Goal: Task Accomplishment & Management: Use online tool/utility

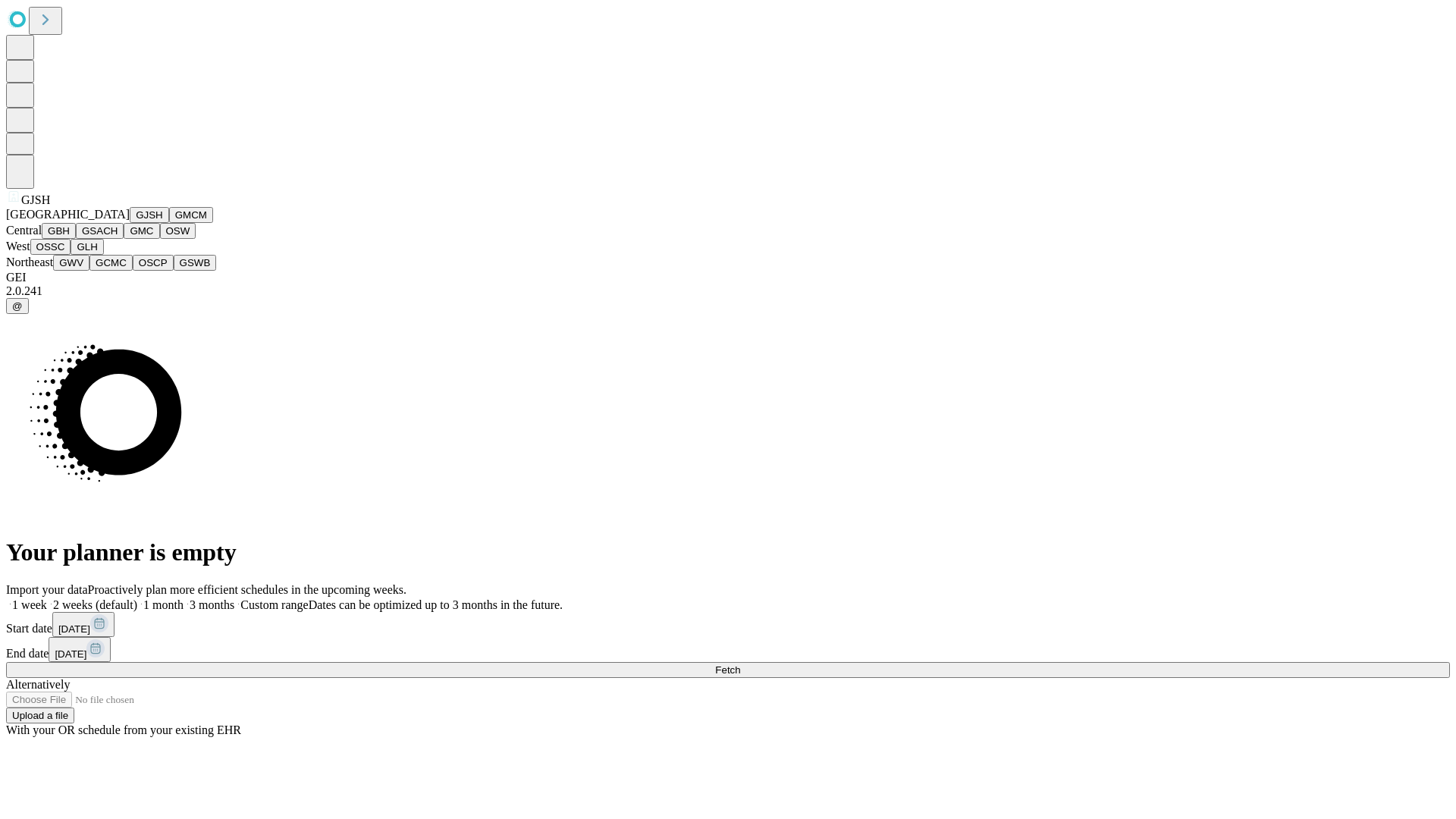
click at [129, 223] on button "GJSH" at bounding box center [149, 215] width 40 height 16
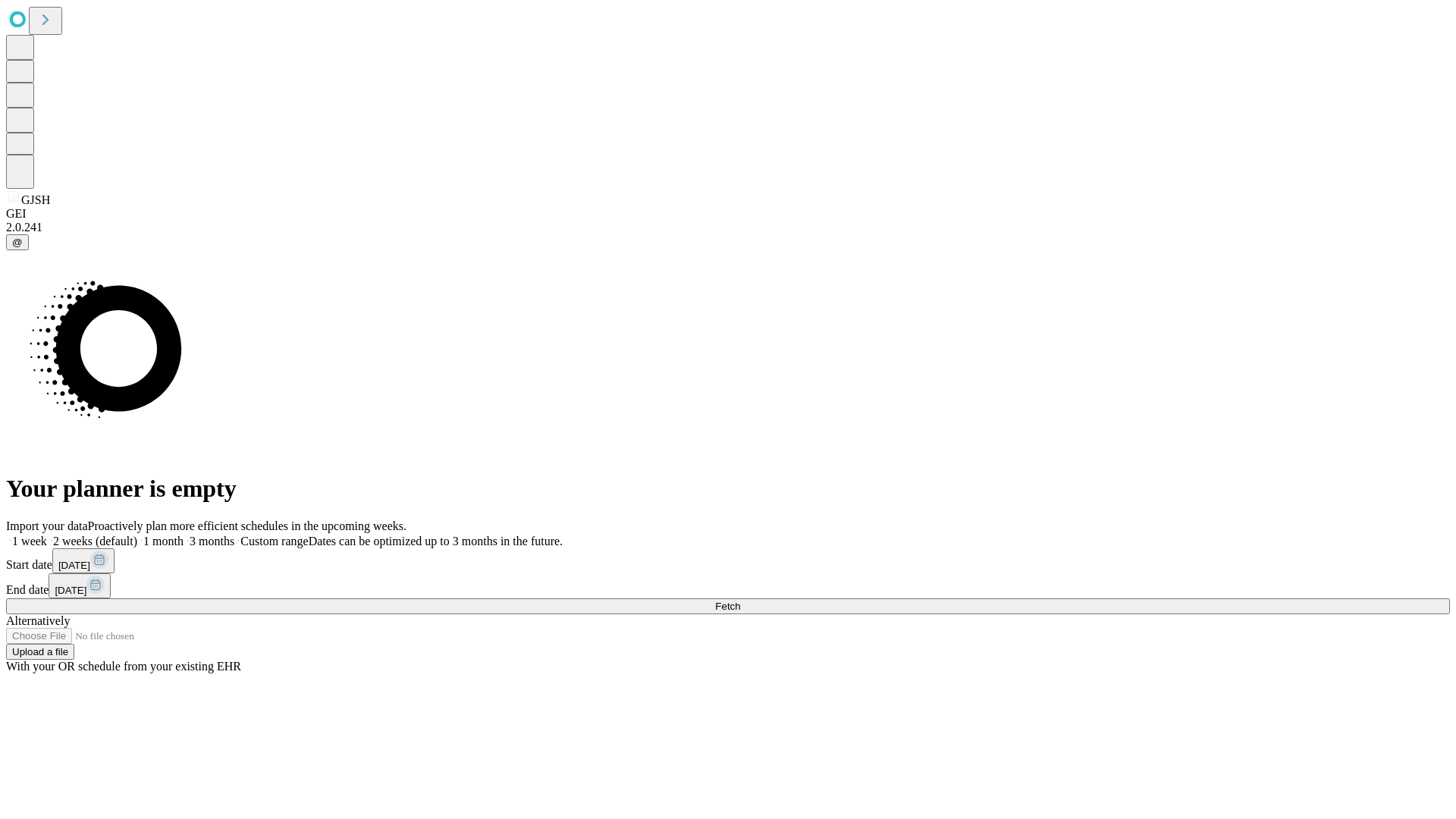
click at [183, 535] on label "1 month" at bounding box center [160, 541] width 47 height 13
click at [740, 601] on span "Fetch" at bounding box center [728, 606] width 25 height 11
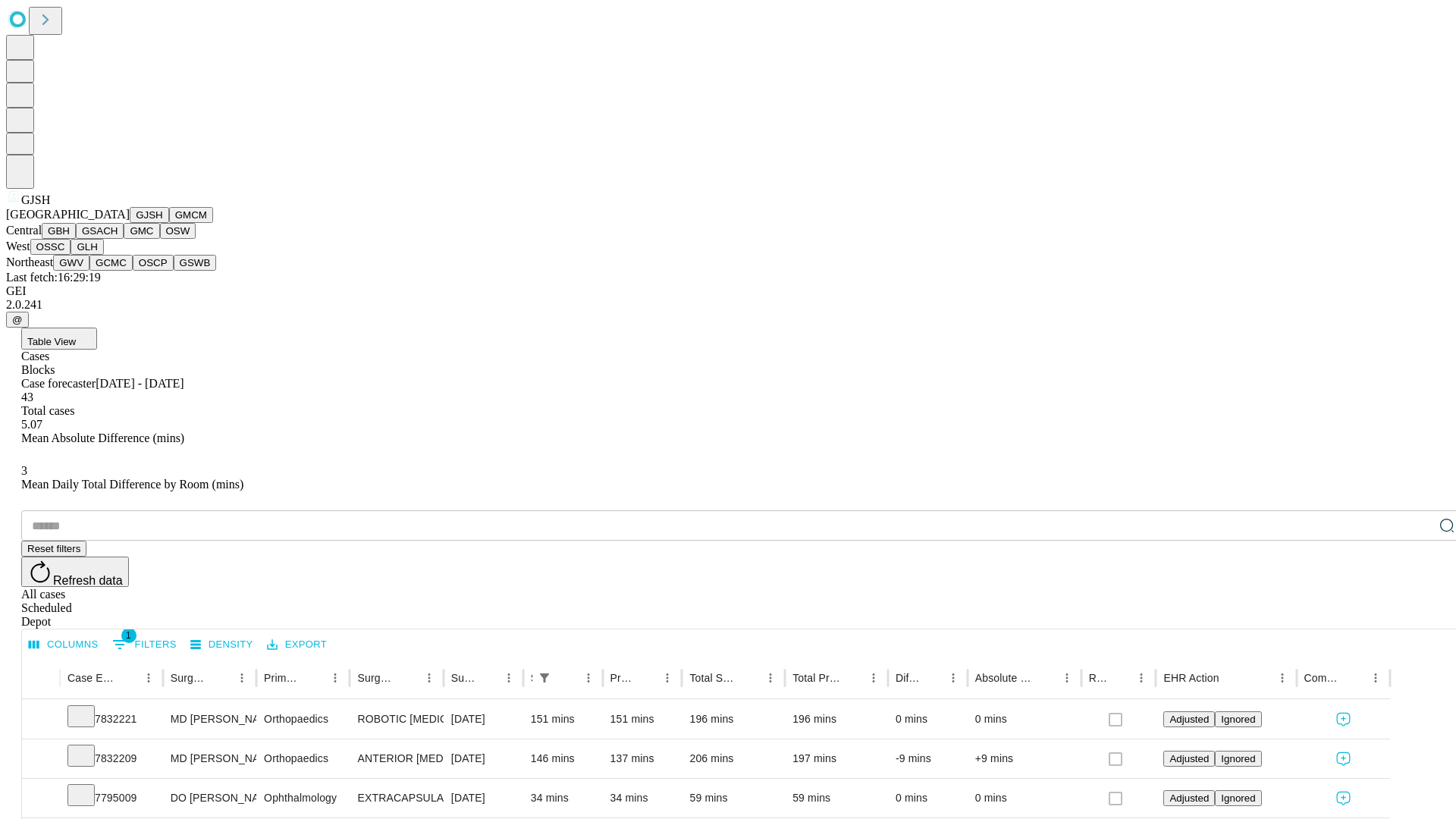
click at [169, 223] on button "GMCM" at bounding box center [191, 215] width 44 height 16
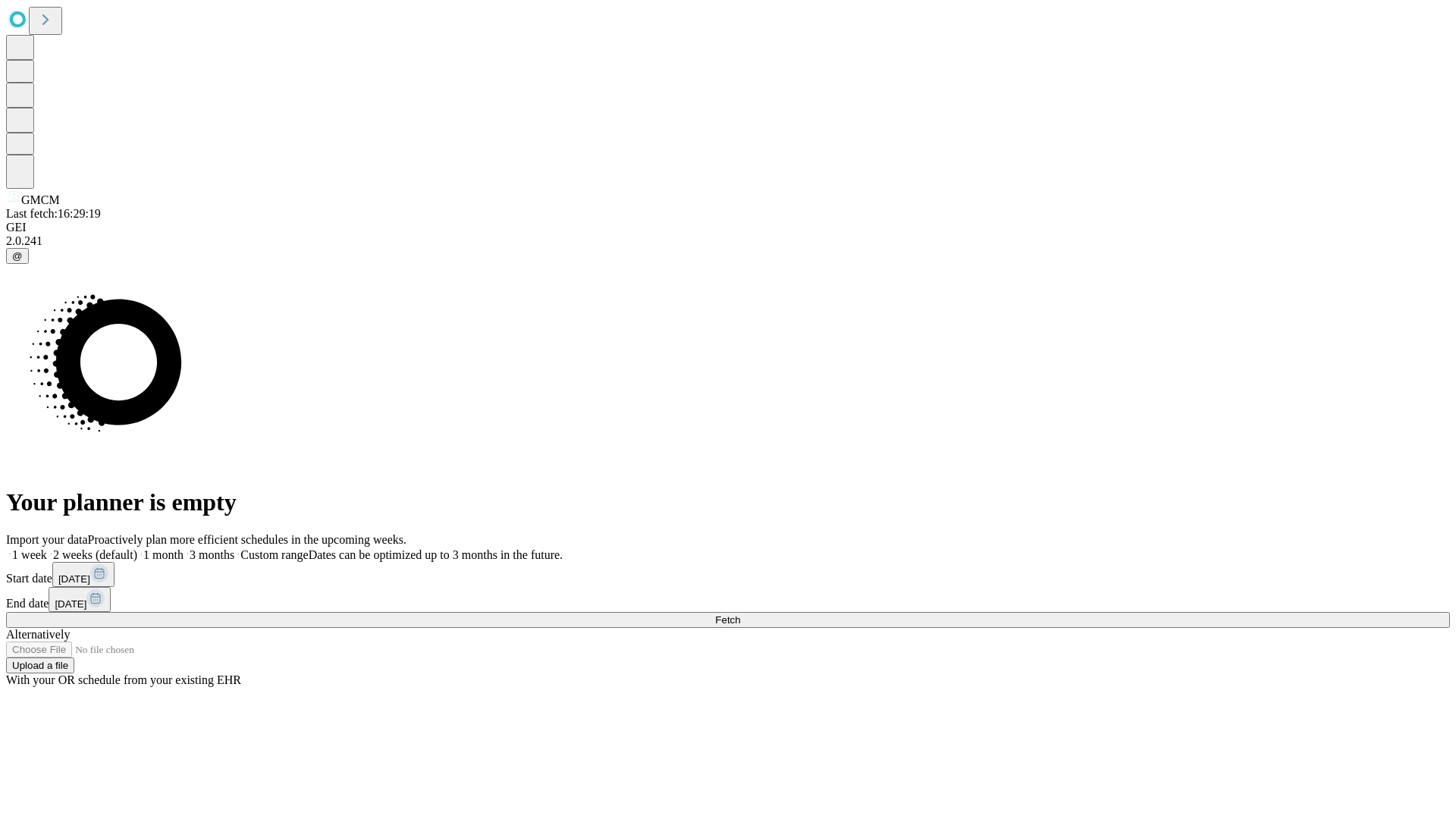
click at [183, 548] on label "1 month" at bounding box center [160, 554] width 47 height 13
click at [740, 614] on span "Fetch" at bounding box center [728, 619] width 25 height 11
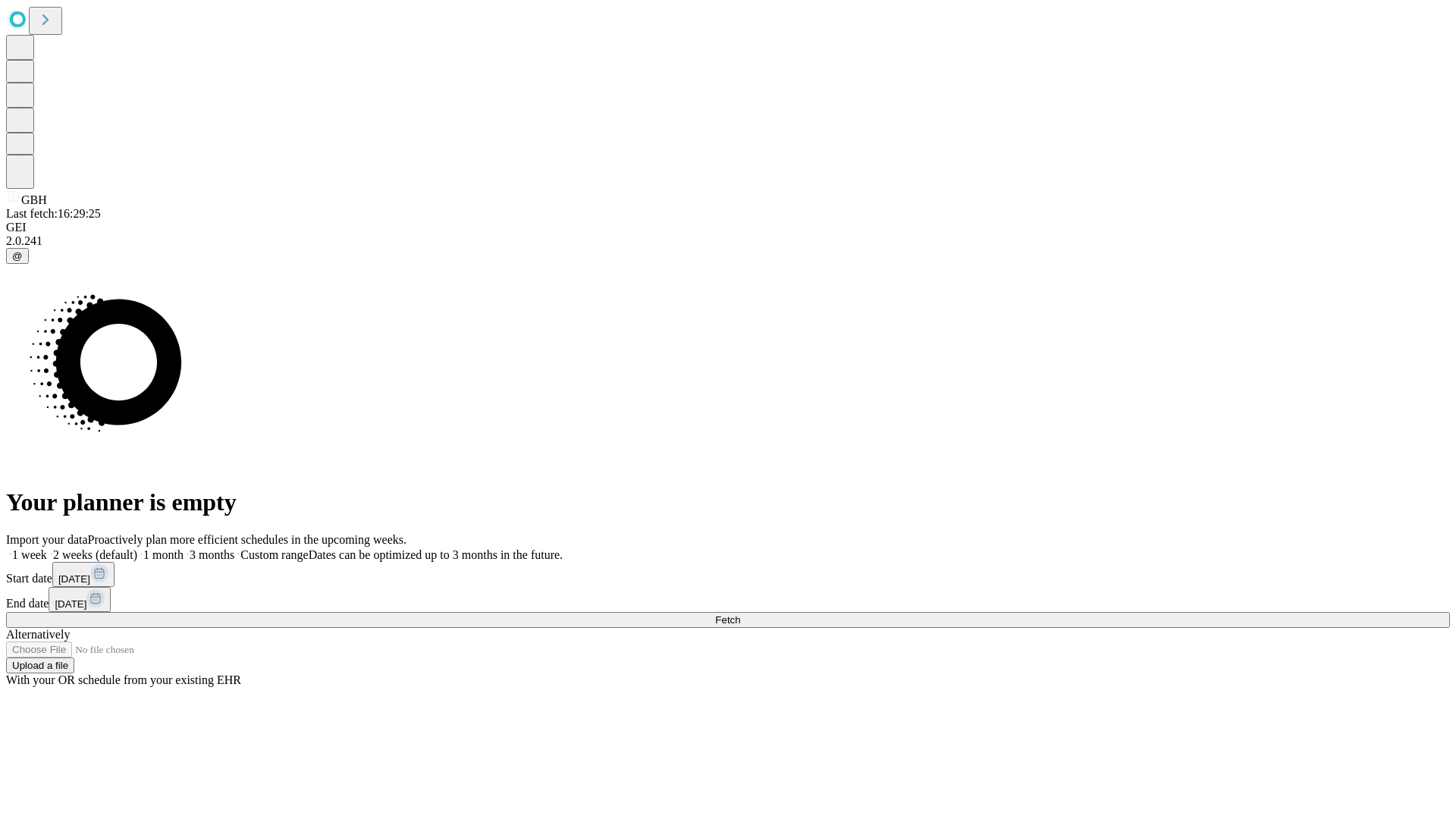
click at [183, 548] on label "1 month" at bounding box center [160, 554] width 47 height 13
click at [740, 614] on span "Fetch" at bounding box center [728, 619] width 25 height 11
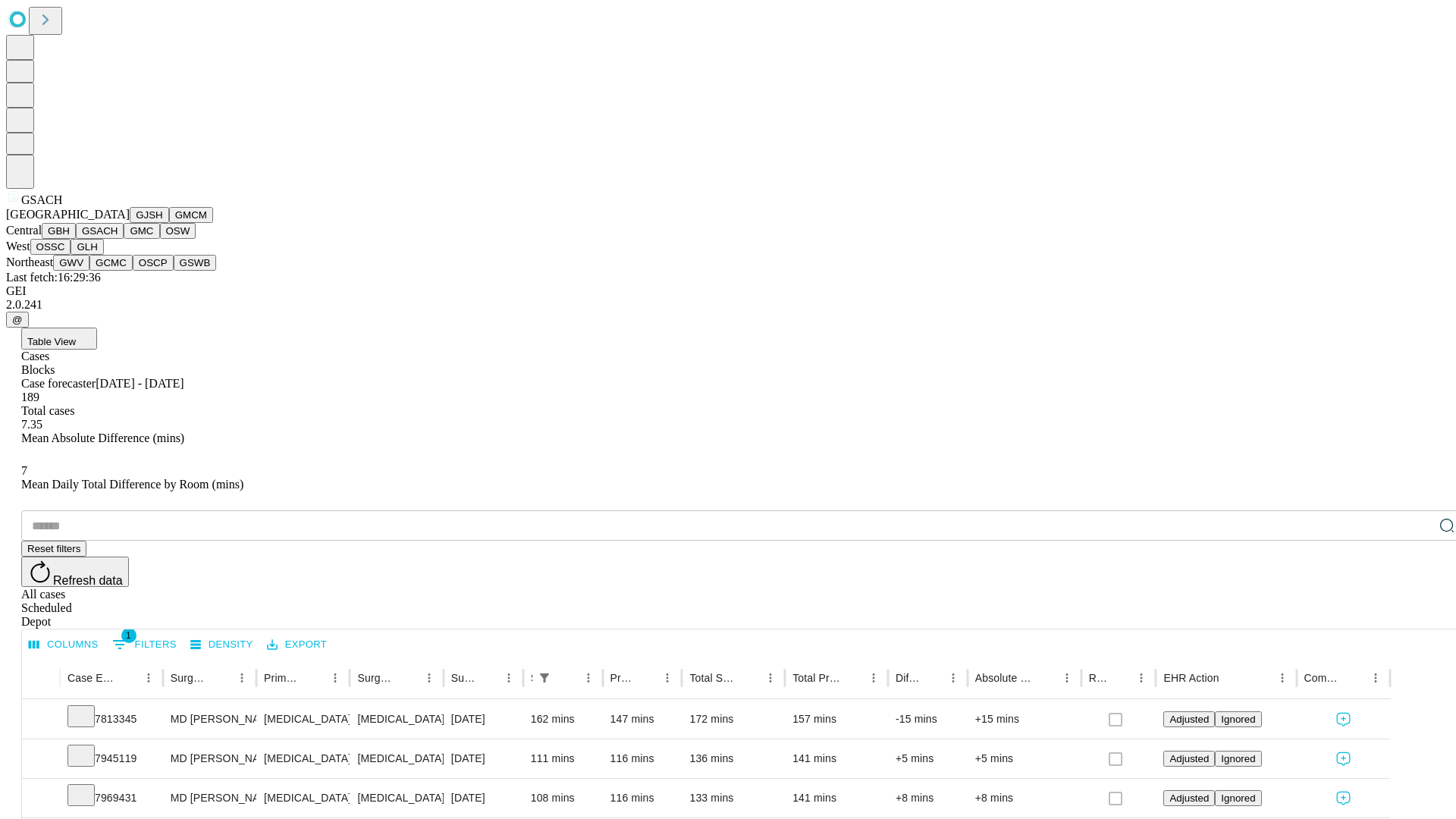
click at [123, 239] on button "GMC" at bounding box center [141, 231] width 35 height 16
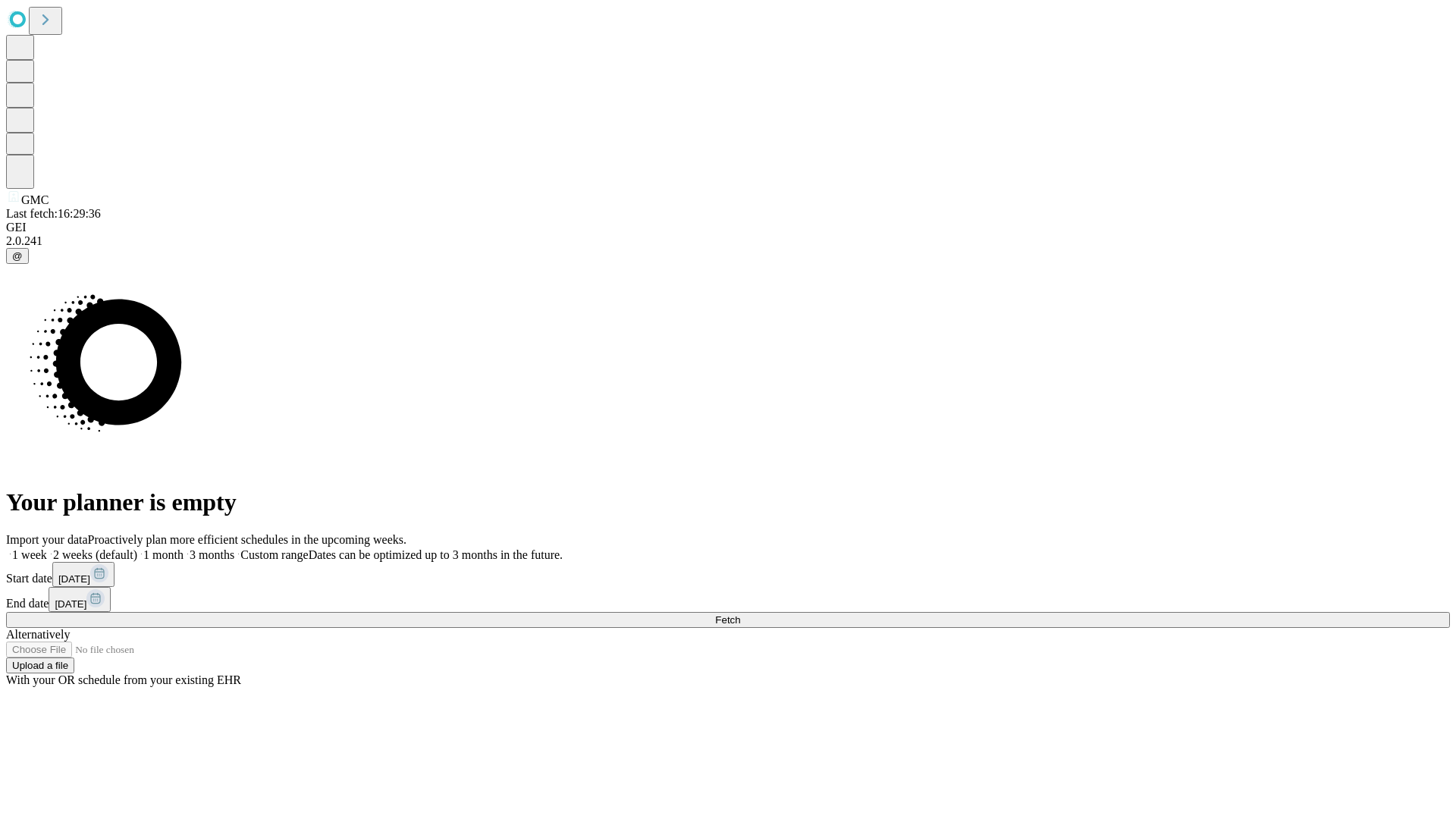
click at [740, 614] on span "Fetch" at bounding box center [728, 619] width 25 height 11
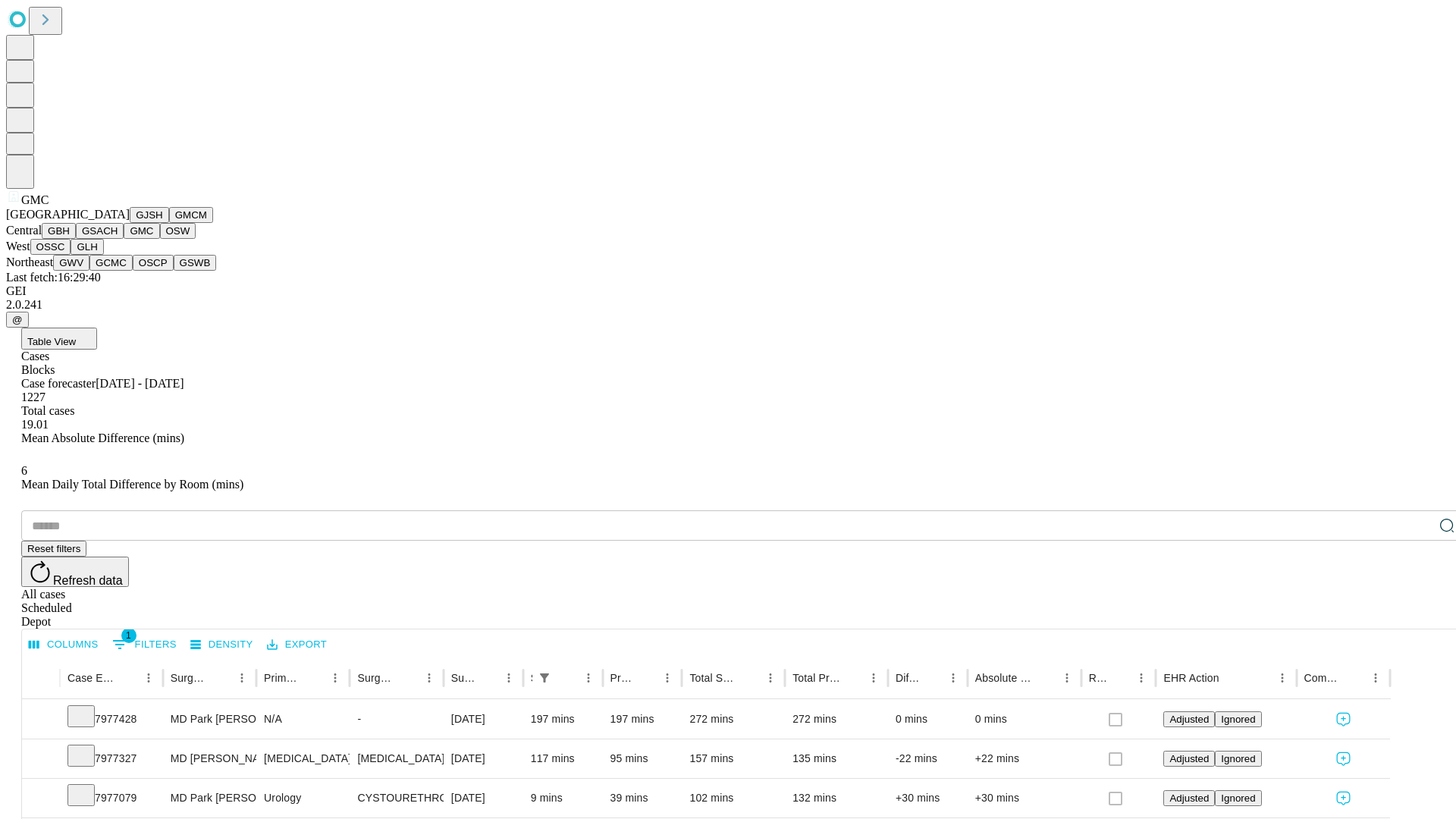
click at [160, 239] on button "OSW" at bounding box center [178, 231] width 36 height 16
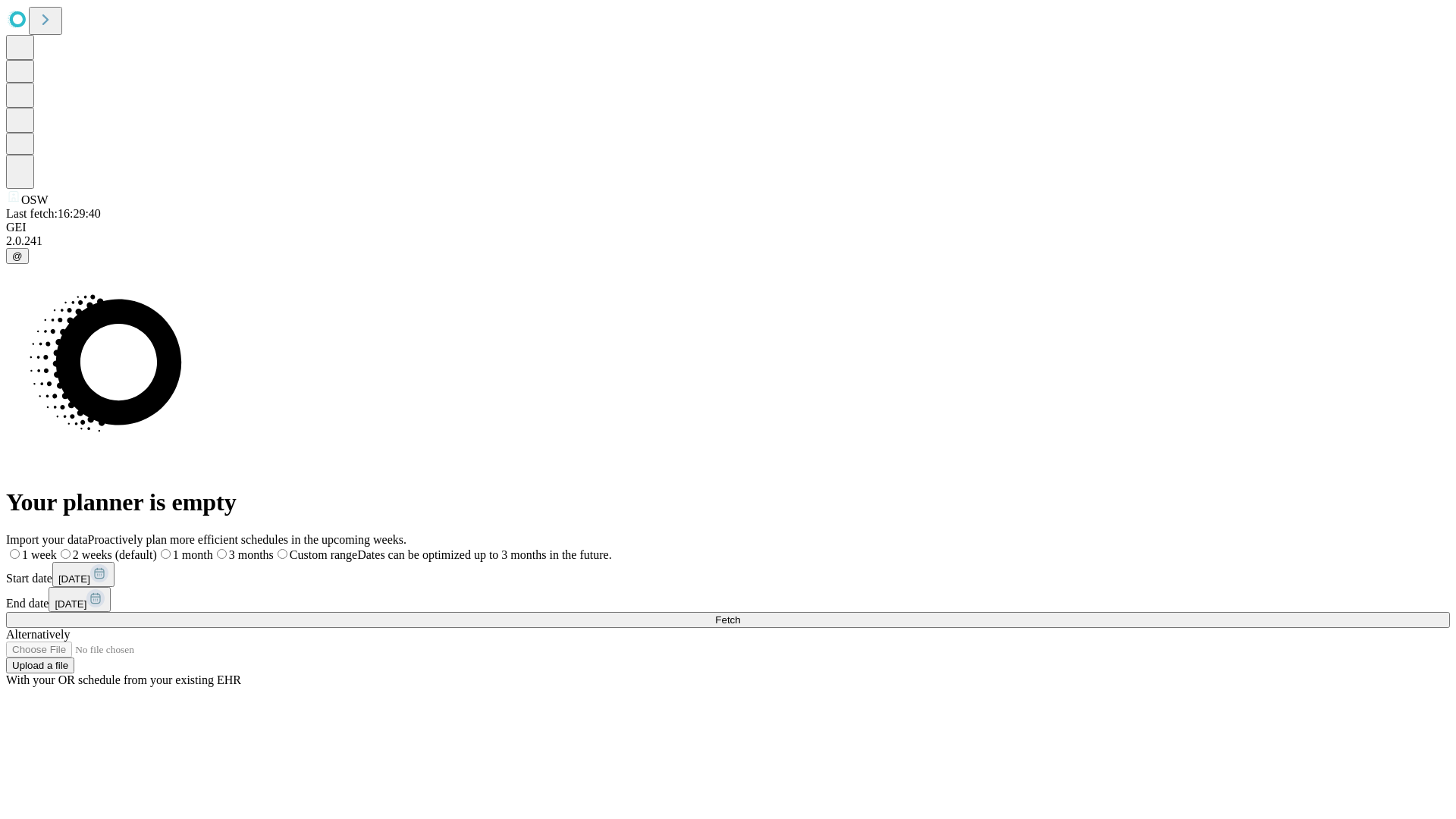
click at [213, 548] on label "1 month" at bounding box center [185, 554] width 56 height 13
click at [740, 614] on span "Fetch" at bounding box center [728, 619] width 25 height 11
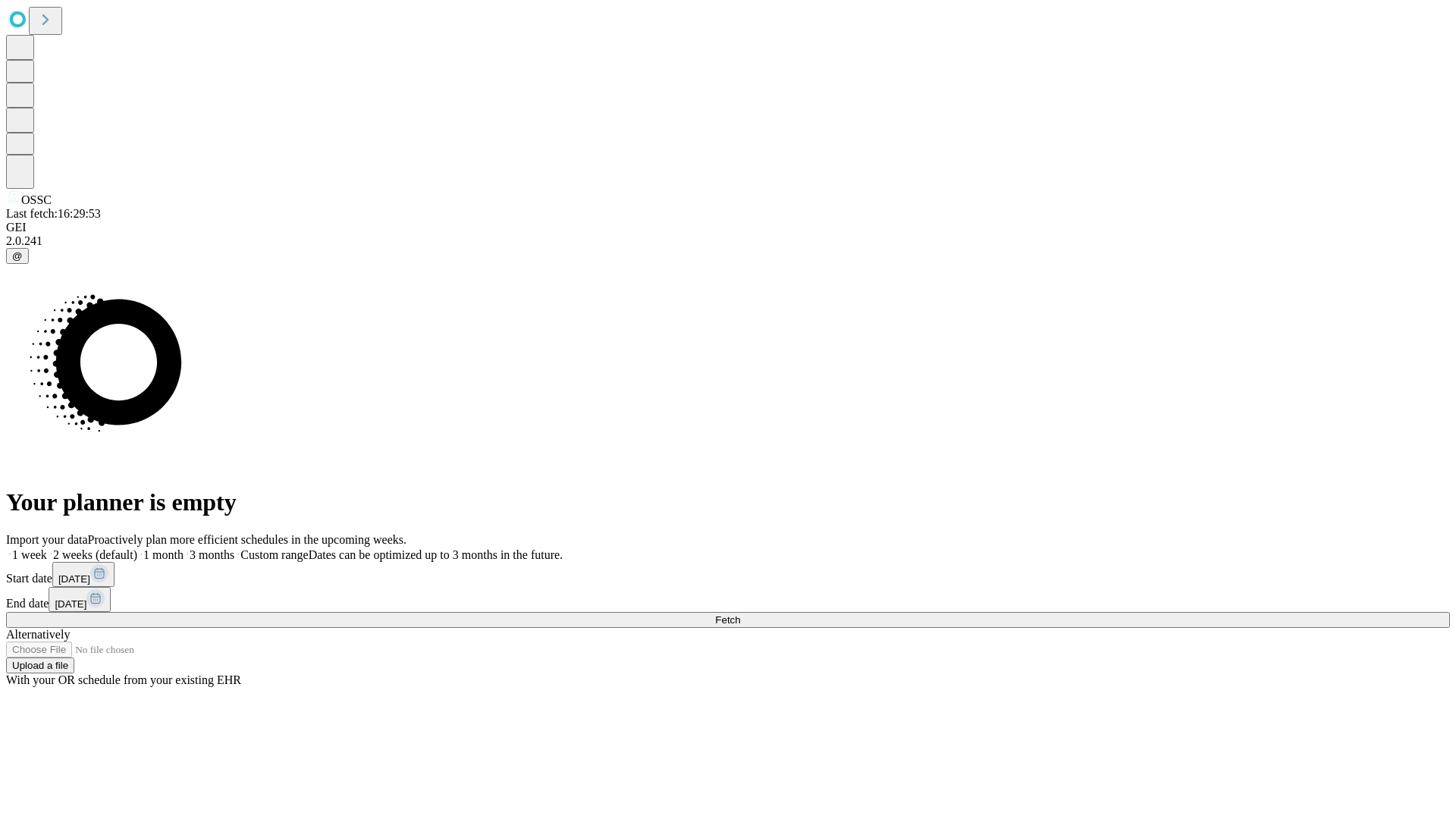
click at [183, 548] on label "1 month" at bounding box center [160, 554] width 47 height 13
click at [740, 614] on span "Fetch" at bounding box center [728, 619] width 25 height 11
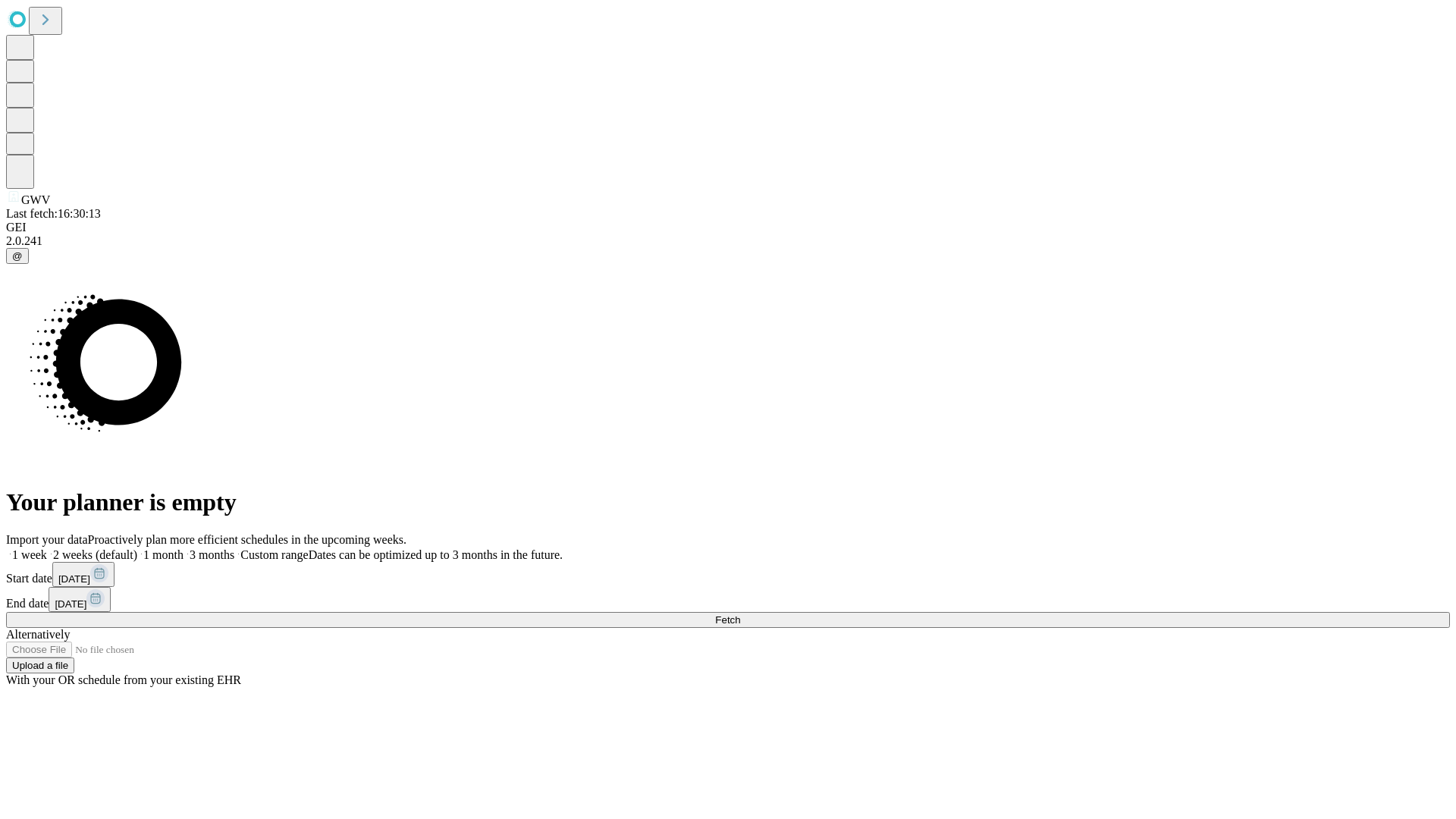
click at [183, 548] on label "1 month" at bounding box center [160, 554] width 47 height 13
click at [740, 614] on span "Fetch" at bounding box center [728, 619] width 25 height 11
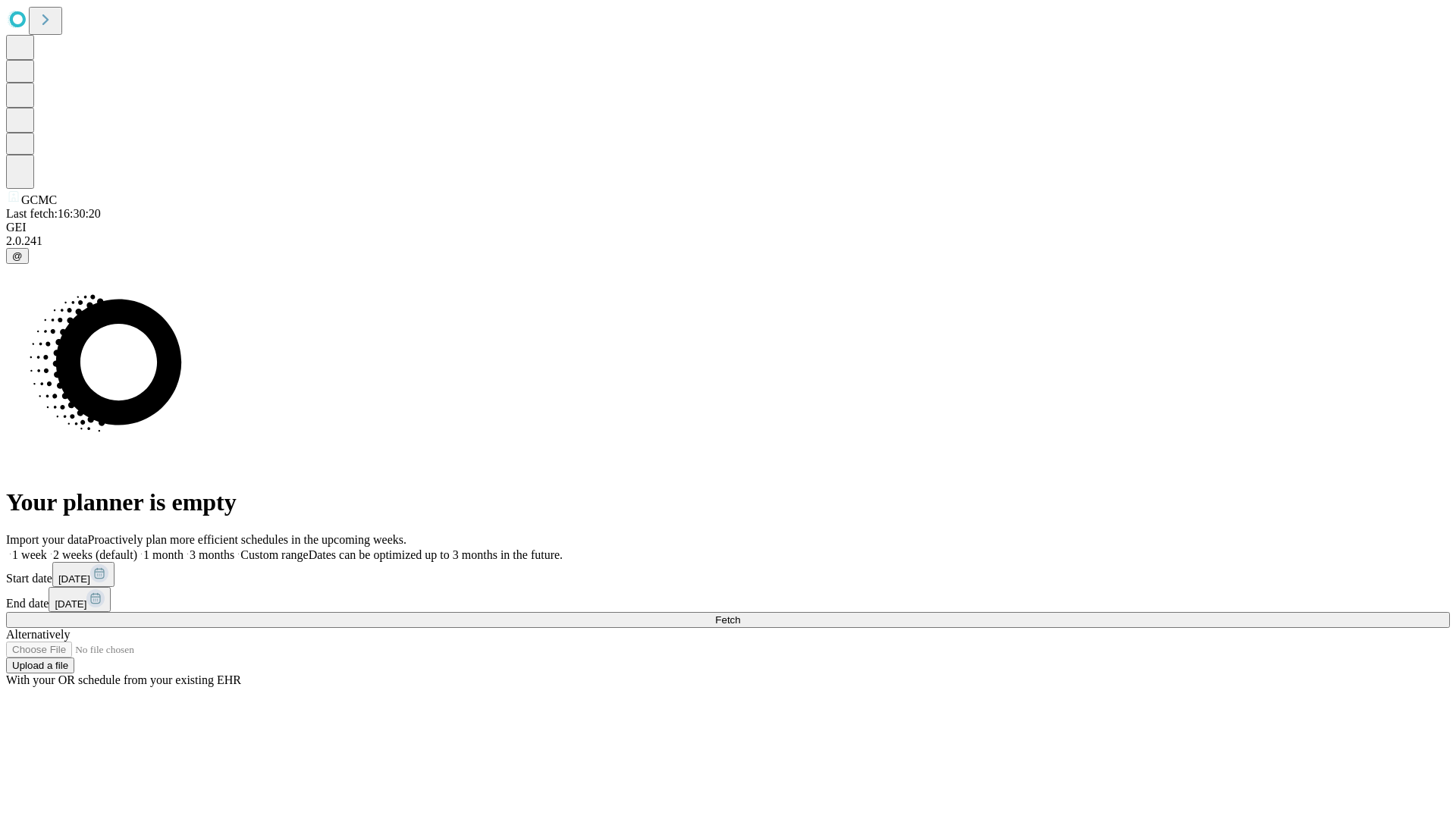
click at [183, 548] on label "1 month" at bounding box center [160, 554] width 47 height 13
click at [740, 614] on span "Fetch" at bounding box center [728, 619] width 25 height 11
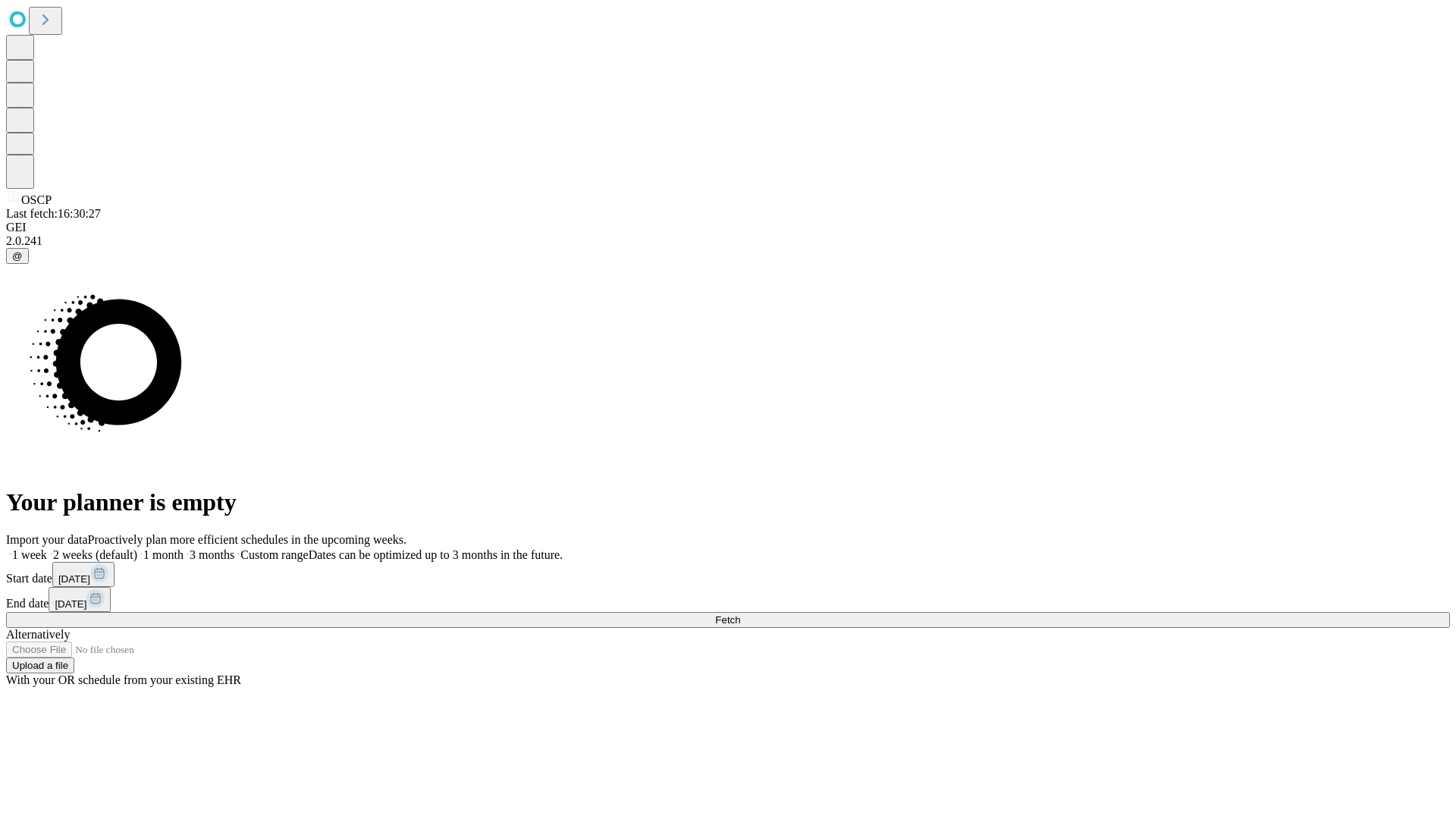
click at [183, 548] on label "1 month" at bounding box center [160, 554] width 47 height 13
click at [740, 614] on span "Fetch" at bounding box center [728, 619] width 25 height 11
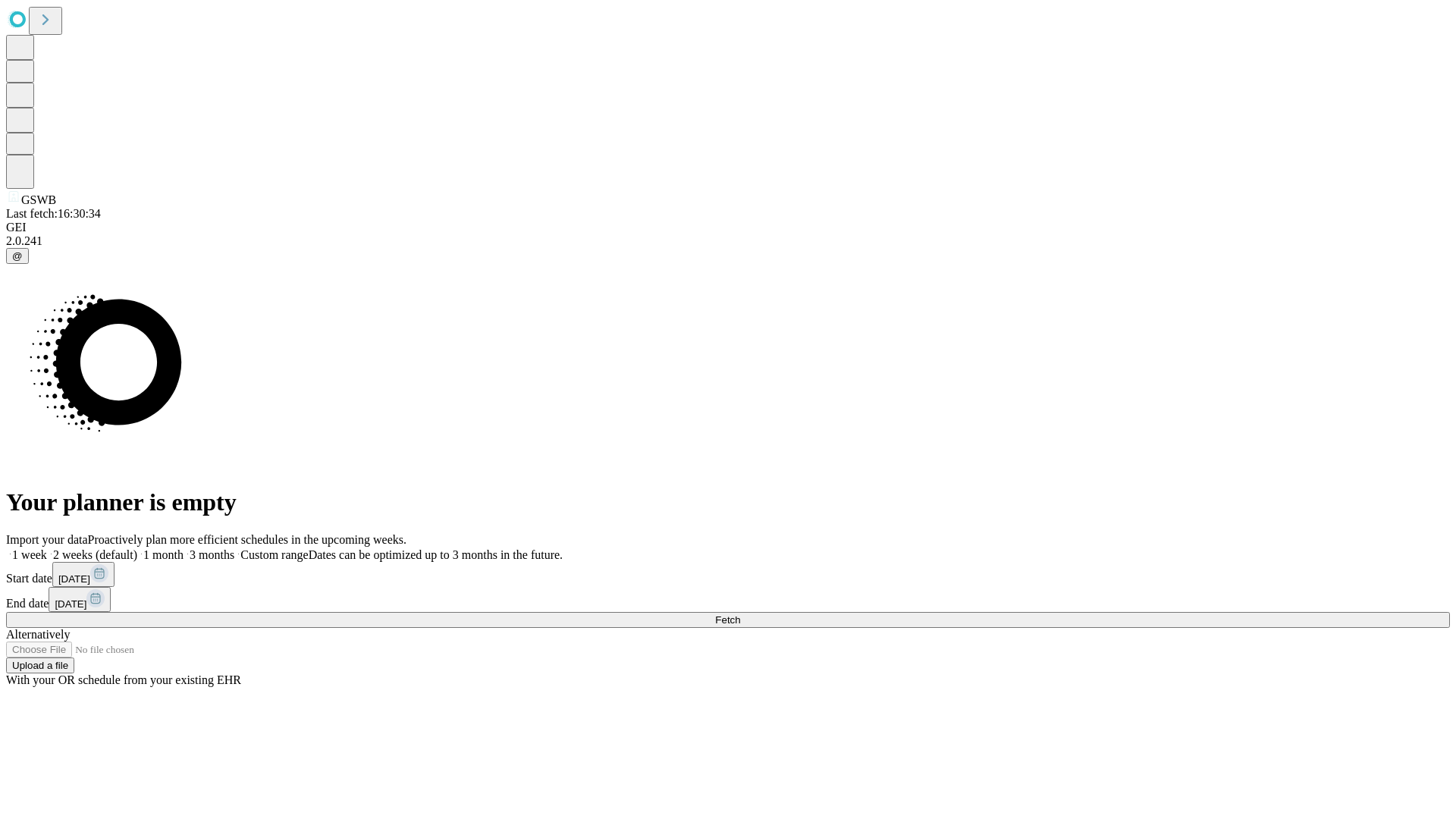
click at [183, 548] on label "1 month" at bounding box center [160, 554] width 47 height 13
click at [740, 614] on span "Fetch" at bounding box center [728, 619] width 25 height 11
